Goal: Task Accomplishment & Management: Use online tool/utility

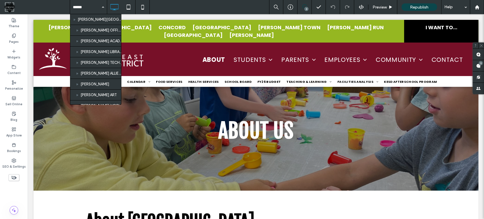
type input "*******"
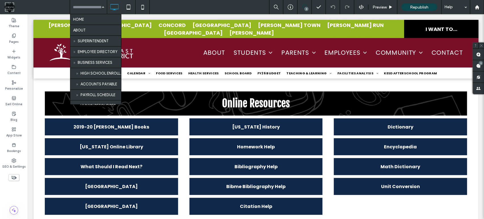
scroll to position [190, 0]
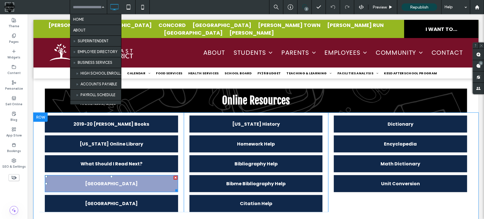
click at [140, 175] on link "[GEOGRAPHIC_DATA]" at bounding box center [111, 183] width 133 height 17
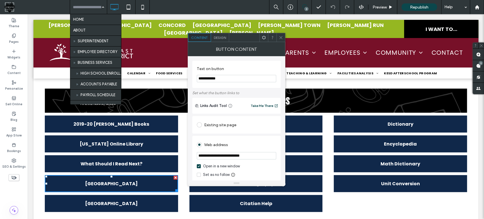
click at [280, 38] on use at bounding box center [280, 37] width 3 height 3
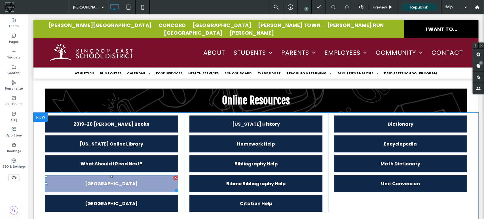
click at [174, 176] on div at bounding box center [176, 178] width 4 height 4
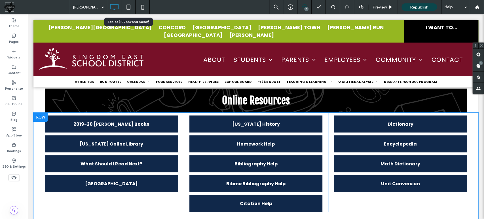
click at [127, 8] on icon at bounding box center [128, 6] width 11 height 11
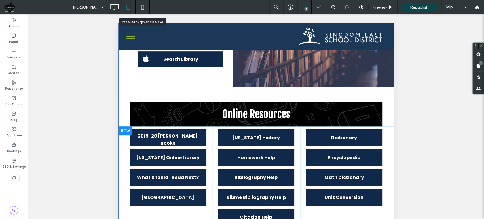
click at [144, 7] on icon at bounding box center [142, 6] width 11 height 11
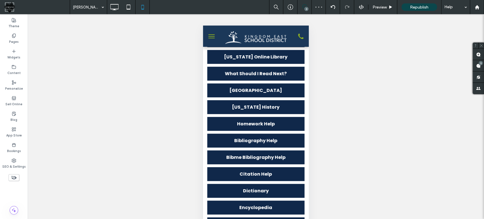
scroll to position [377, 0]
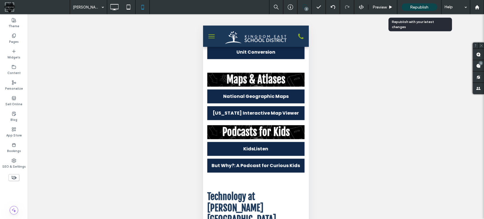
click at [427, 7] on span "Republish" at bounding box center [419, 7] width 18 height 5
